Goal: Check status: Check status

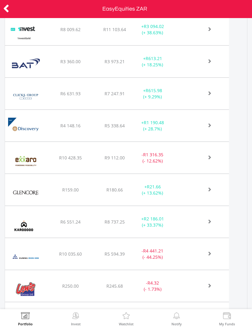
scroll to position [309, 0]
click at [191, 32] on div at bounding box center [205, 29] width 47 height 6
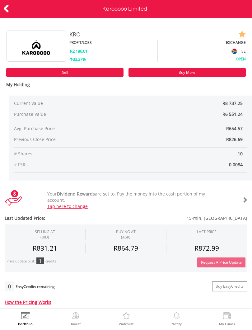
click at [6, 8] on icon at bounding box center [6, 8] width 6 height 12
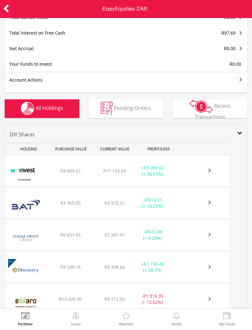
scroll to position [164, 0]
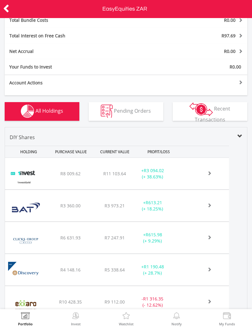
click at [194, 171] on span at bounding box center [202, 173] width 18 height 4
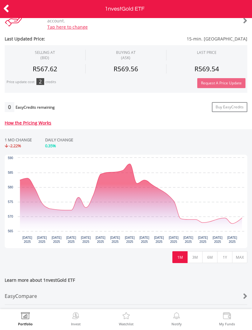
scroll to position [180, 0]
click at [129, 164] on icon "Tuesday, 5 Aug 2025, 587.96." at bounding box center [130, 164] width 4 height 4
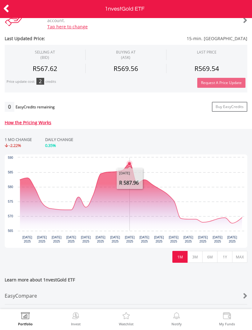
click at [198, 257] on button "3M" at bounding box center [194, 257] width 15 height 12
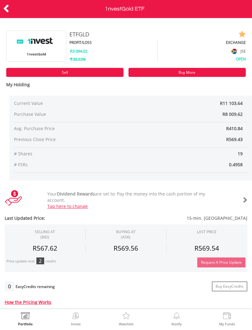
scroll to position [0, 0]
click at [2, 7] on div at bounding box center [12, 8] width 25 height 13
click at [9, 11] on icon at bounding box center [6, 8] width 6 height 12
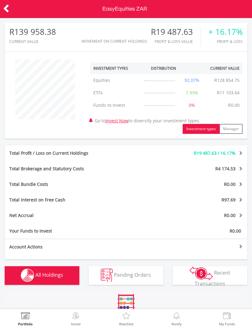
scroll to position [60, 81]
click at [29, 317] on img at bounding box center [26, 316] width 10 height 9
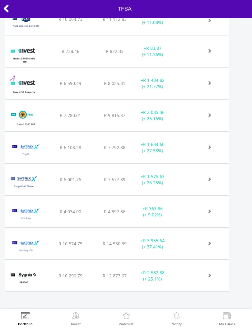
scroll to position [395, 0]
click at [26, 320] on img at bounding box center [26, 316] width 10 height 9
